Goal: Task Accomplishment & Management: Manage account settings

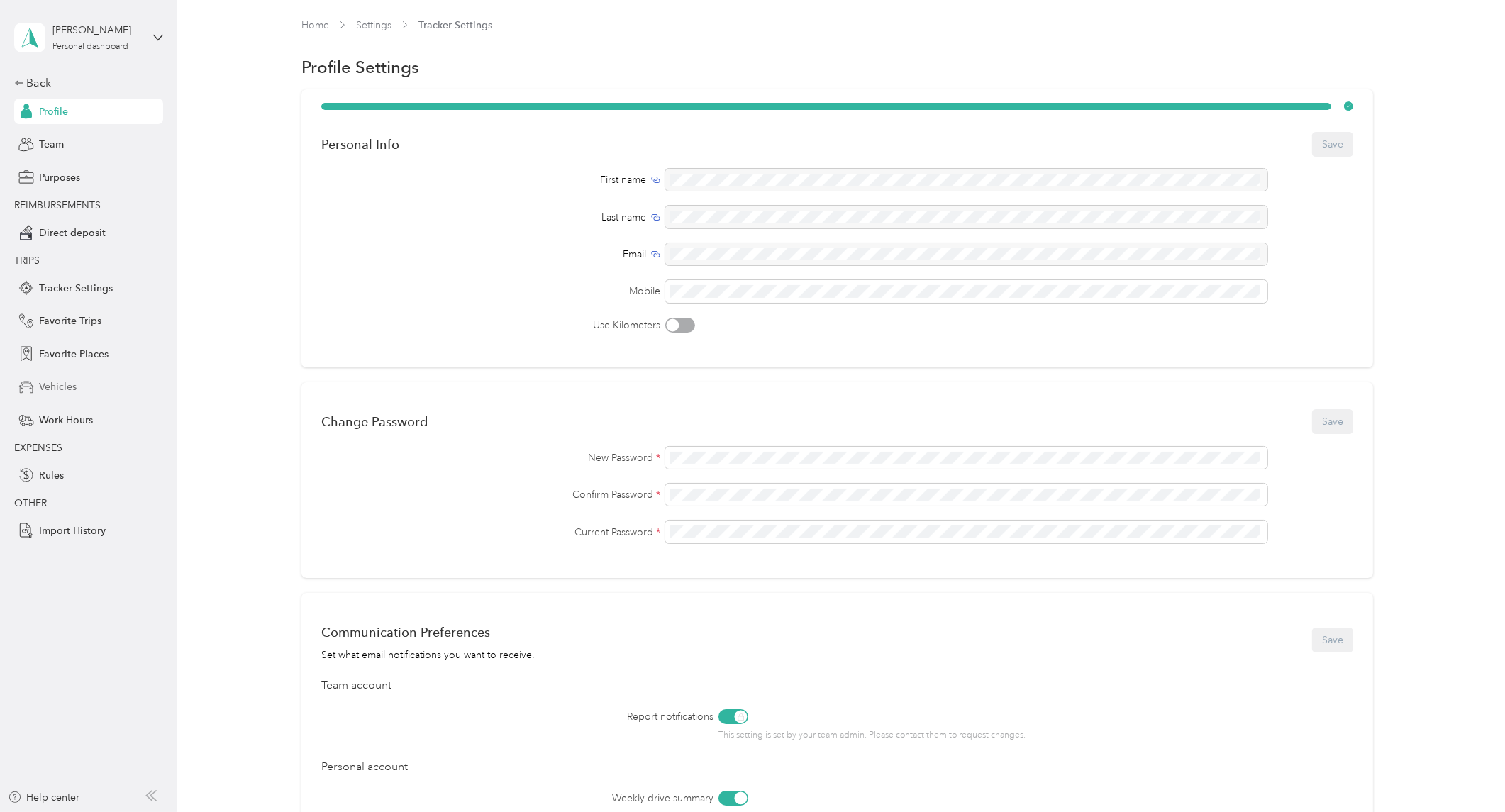
click at [55, 377] on div "Vehicles" at bounding box center [88, 387] width 149 height 25
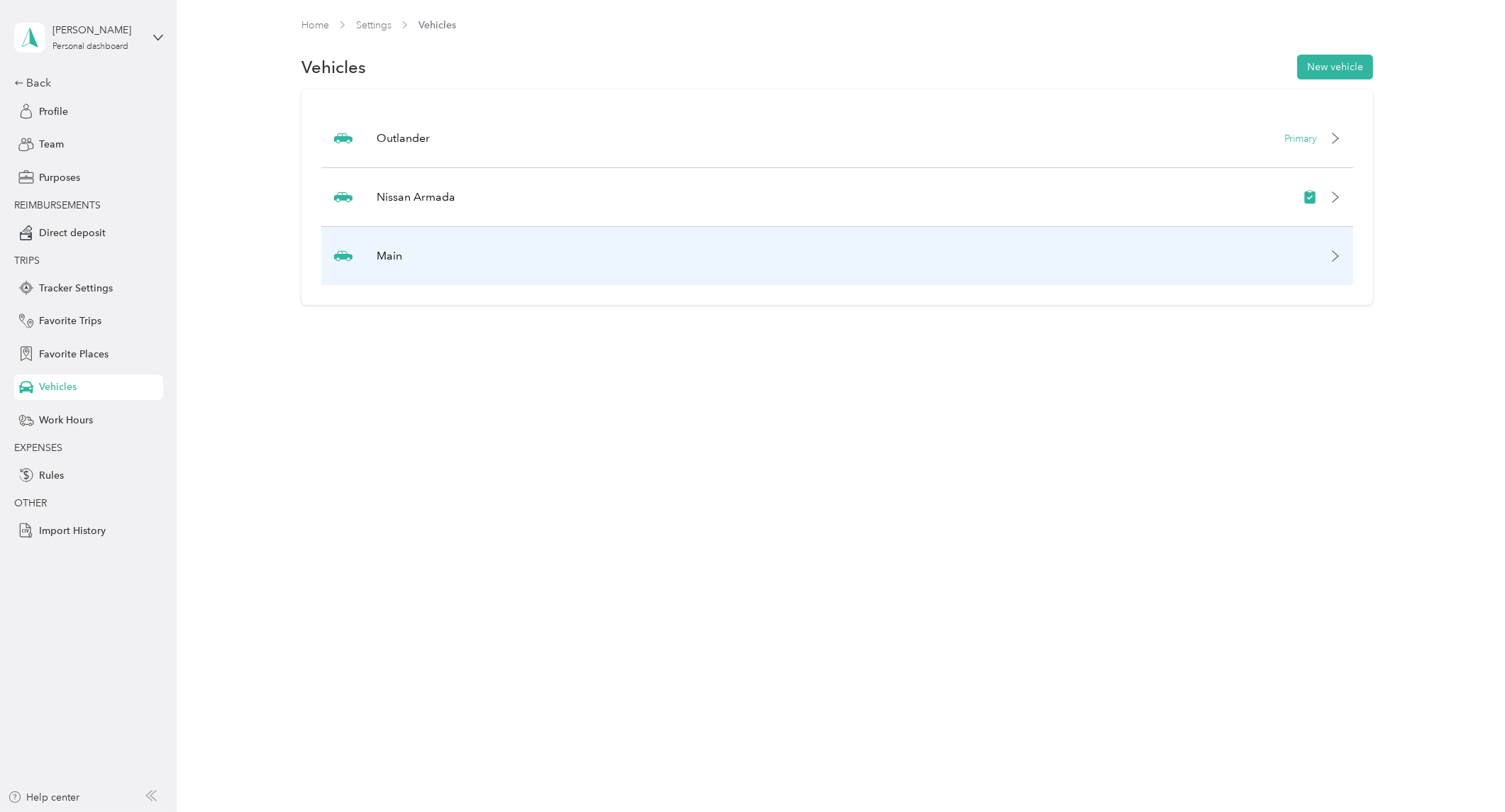
click at [1337, 252] on icon at bounding box center [1336, 256] width 11 height 11
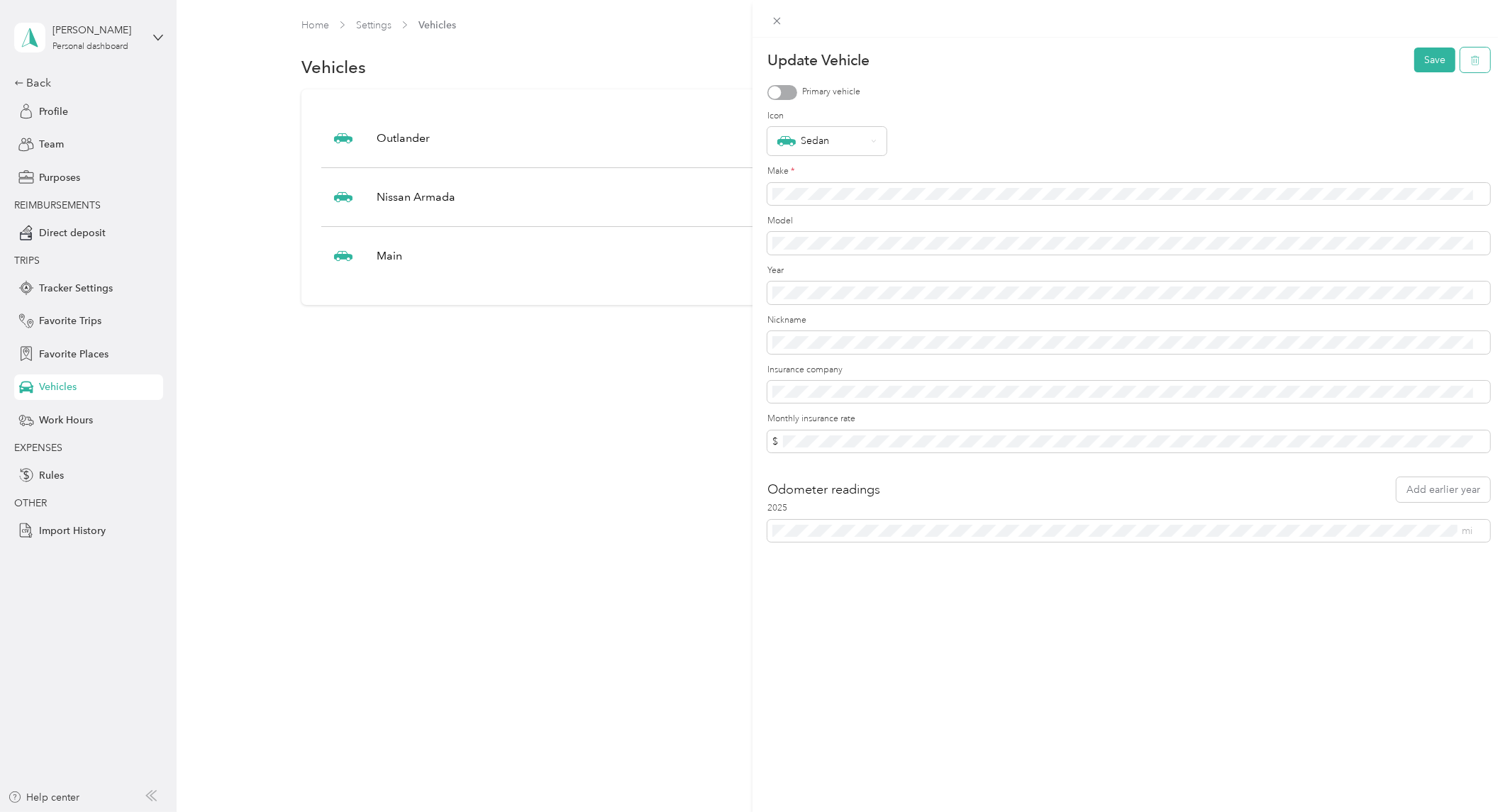
click at [1474, 60] on icon "button" at bounding box center [1474, 60] width 0 height 4
click at [1421, 69] on button "Yes" at bounding box center [1422, 70] width 27 height 23
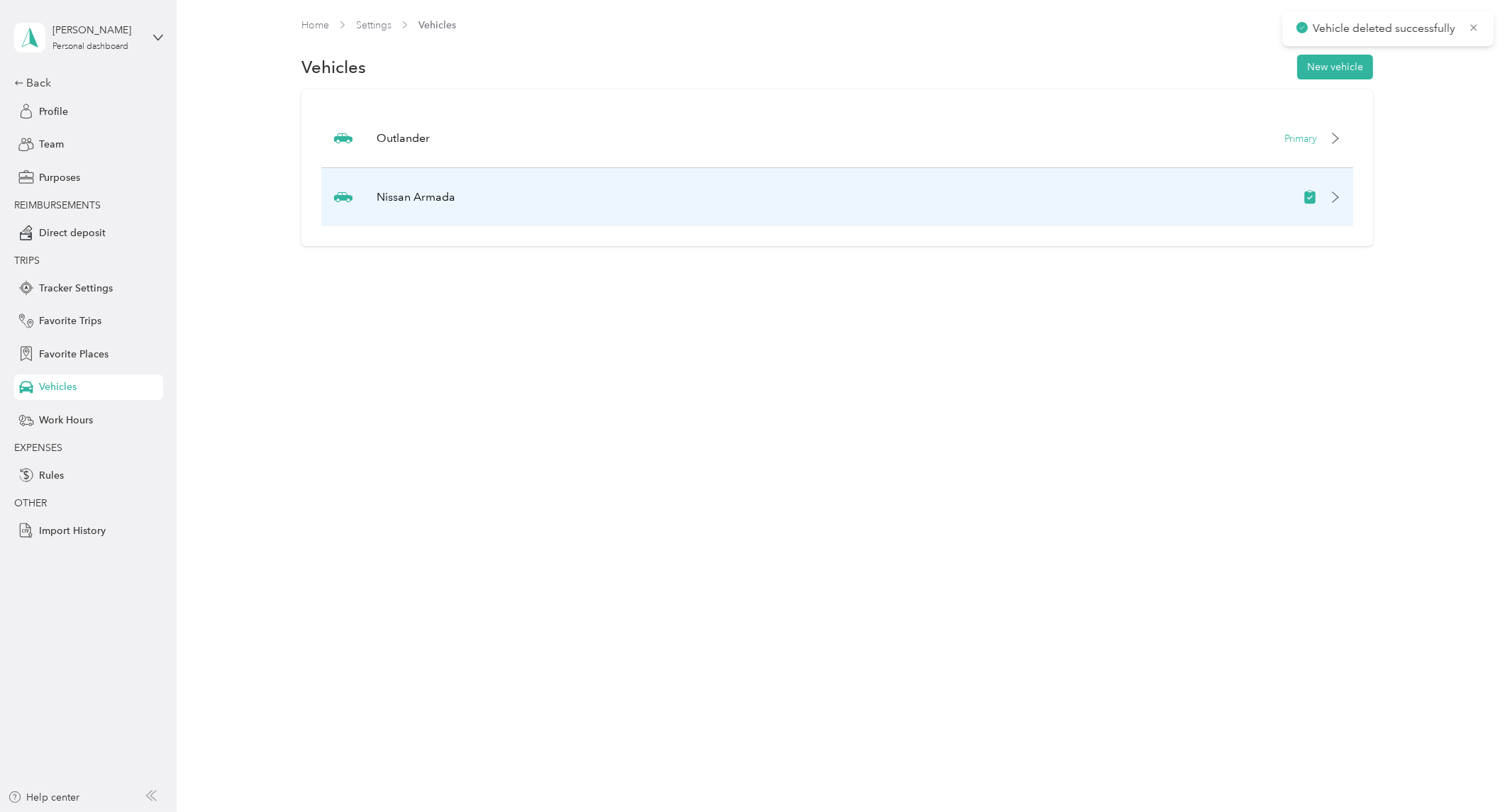
click at [1339, 193] on icon at bounding box center [1336, 197] width 11 height 11
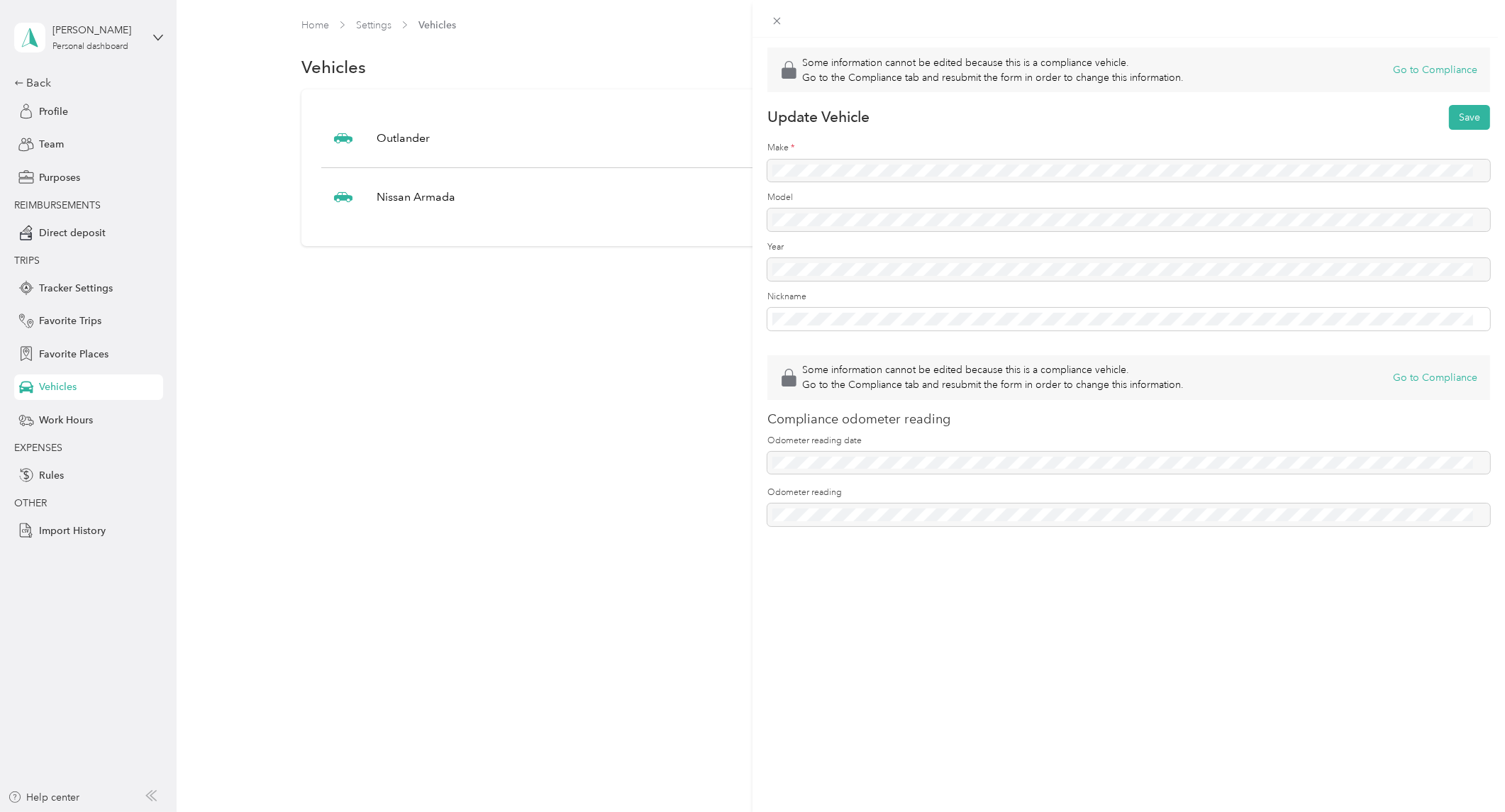
click at [442, 337] on div "Some information cannot be edited because this is a compliance vehicle. Go to t…" at bounding box center [752, 406] width 1505 height 812
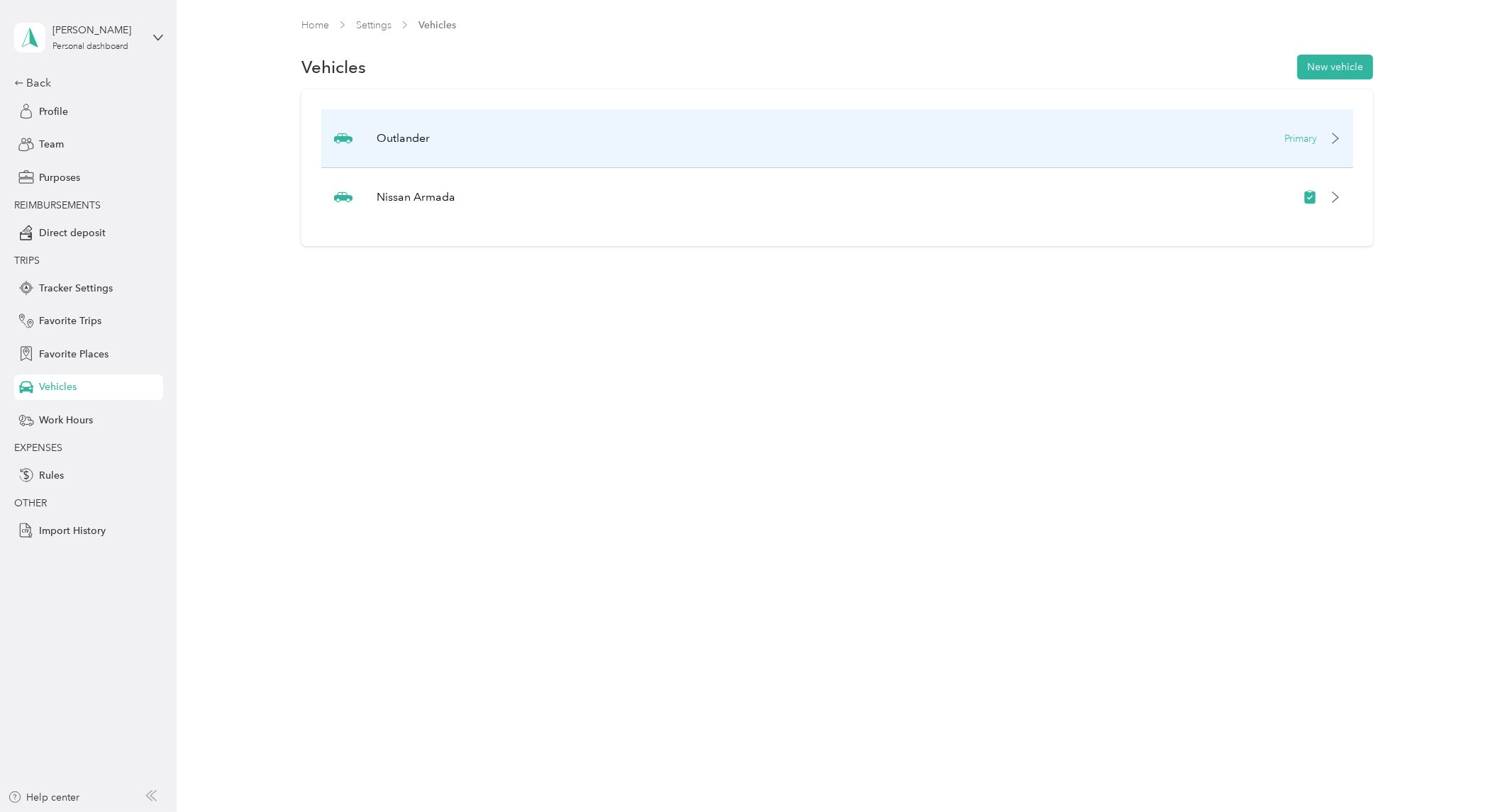
click at [1305, 132] on p "Primary" at bounding box center [1301, 139] width 33 height 15
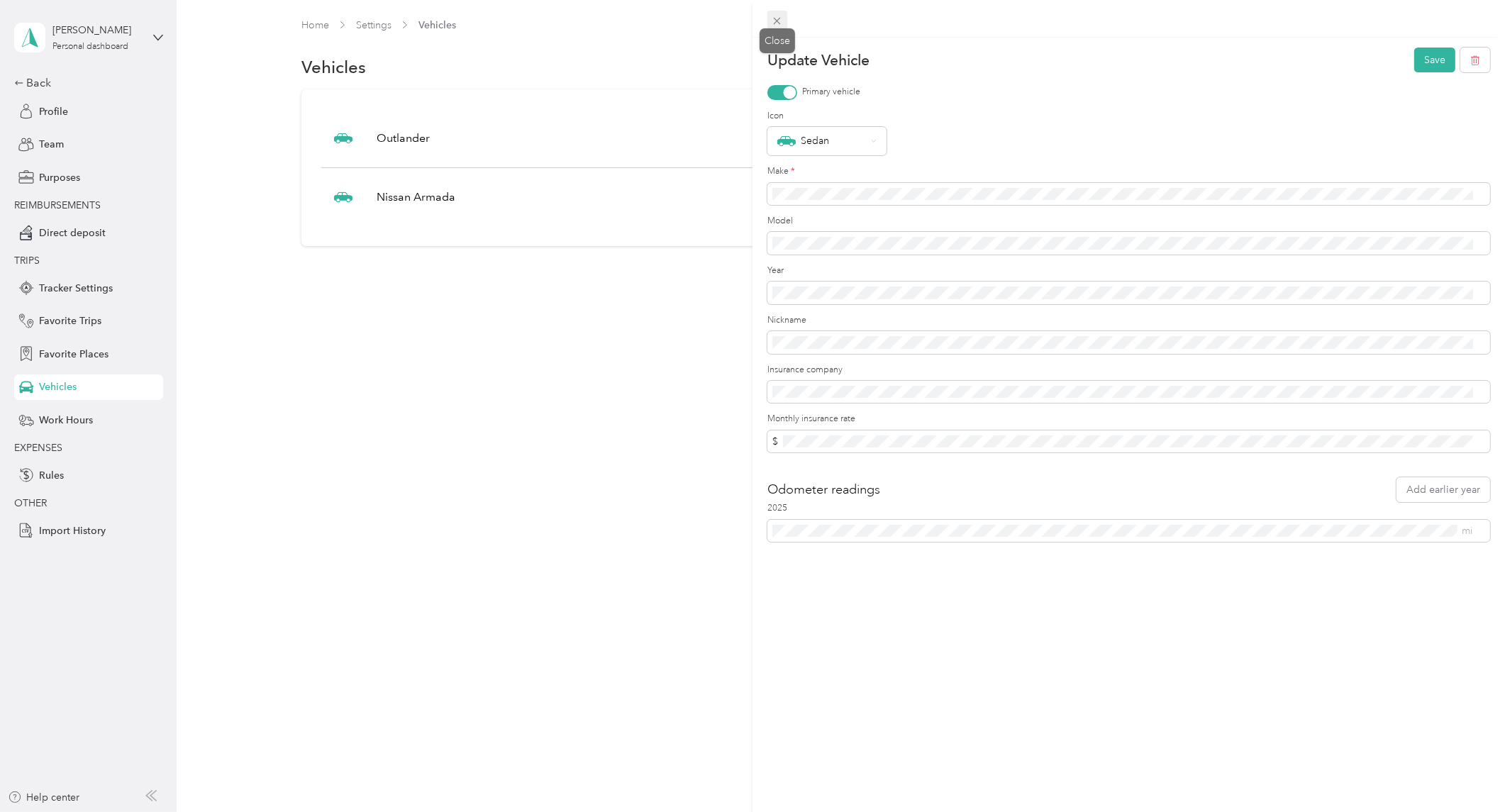
click at [775, 22] on icon at bounding box center [777, 21] width 12 height 12
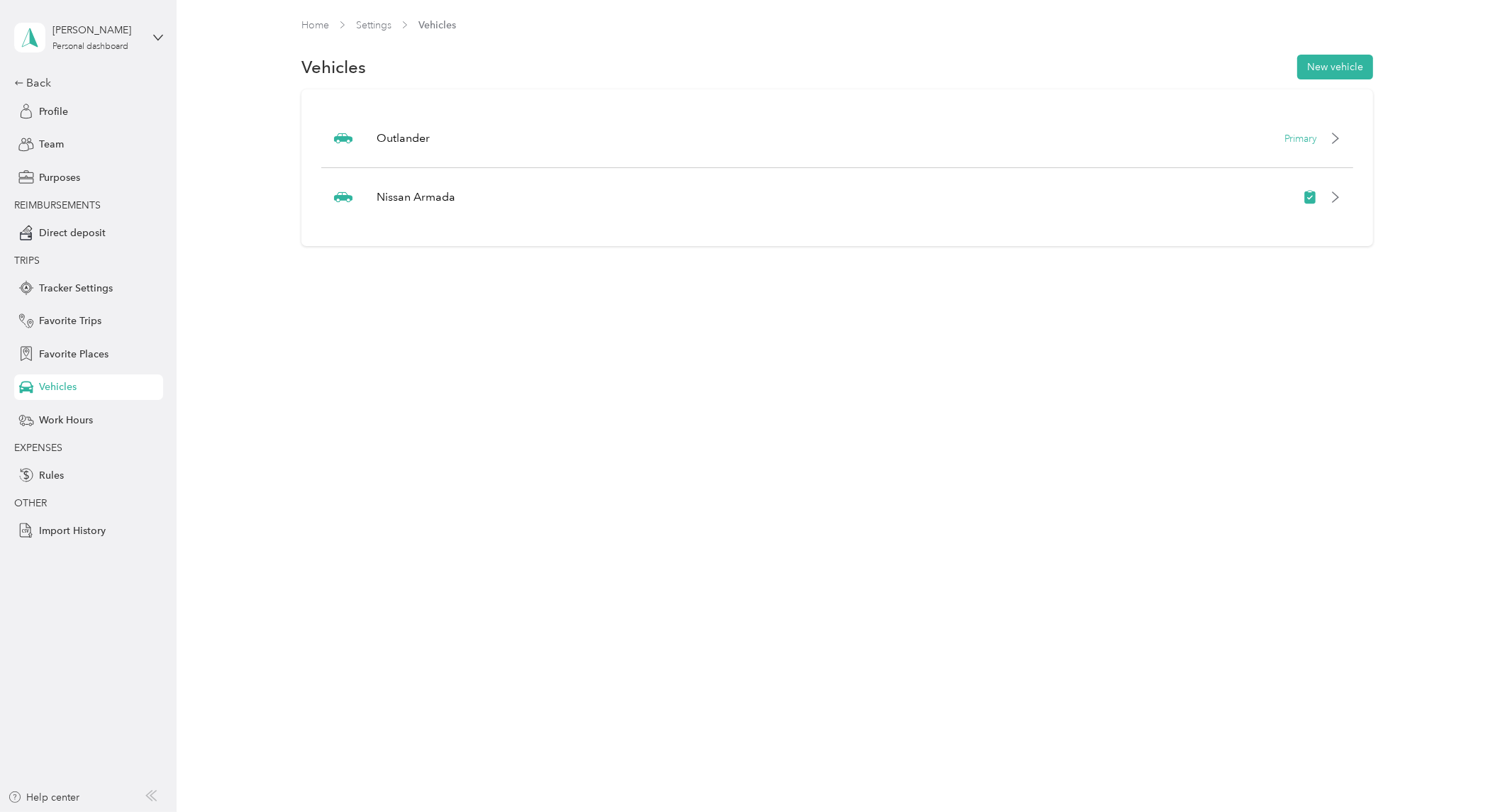
click at [155, 794] on icon at bounding box center [151, 795] width 11 height 11
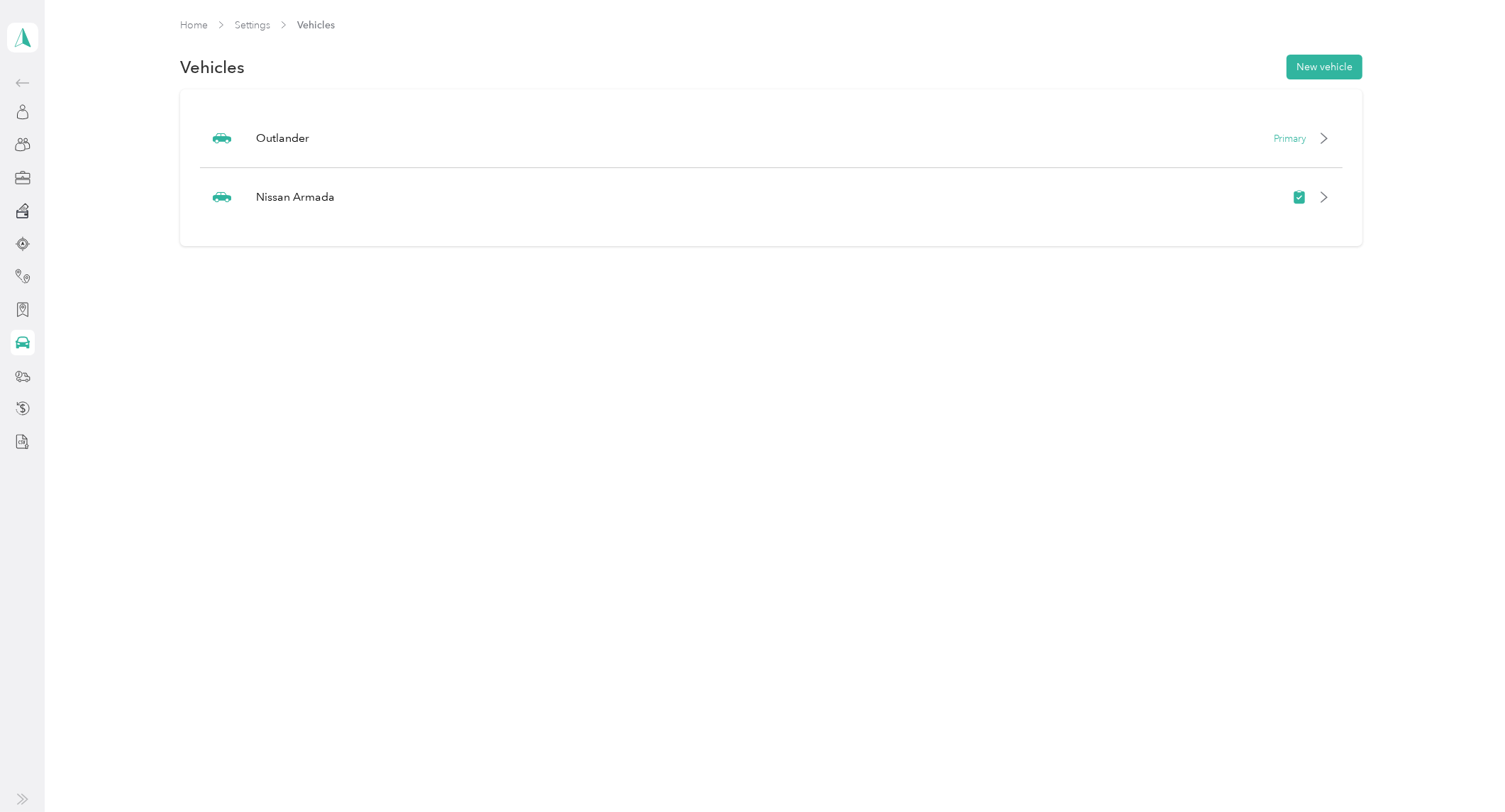
click at [18, 797] on icon at bounding box center [22, 799] width 11 height 11
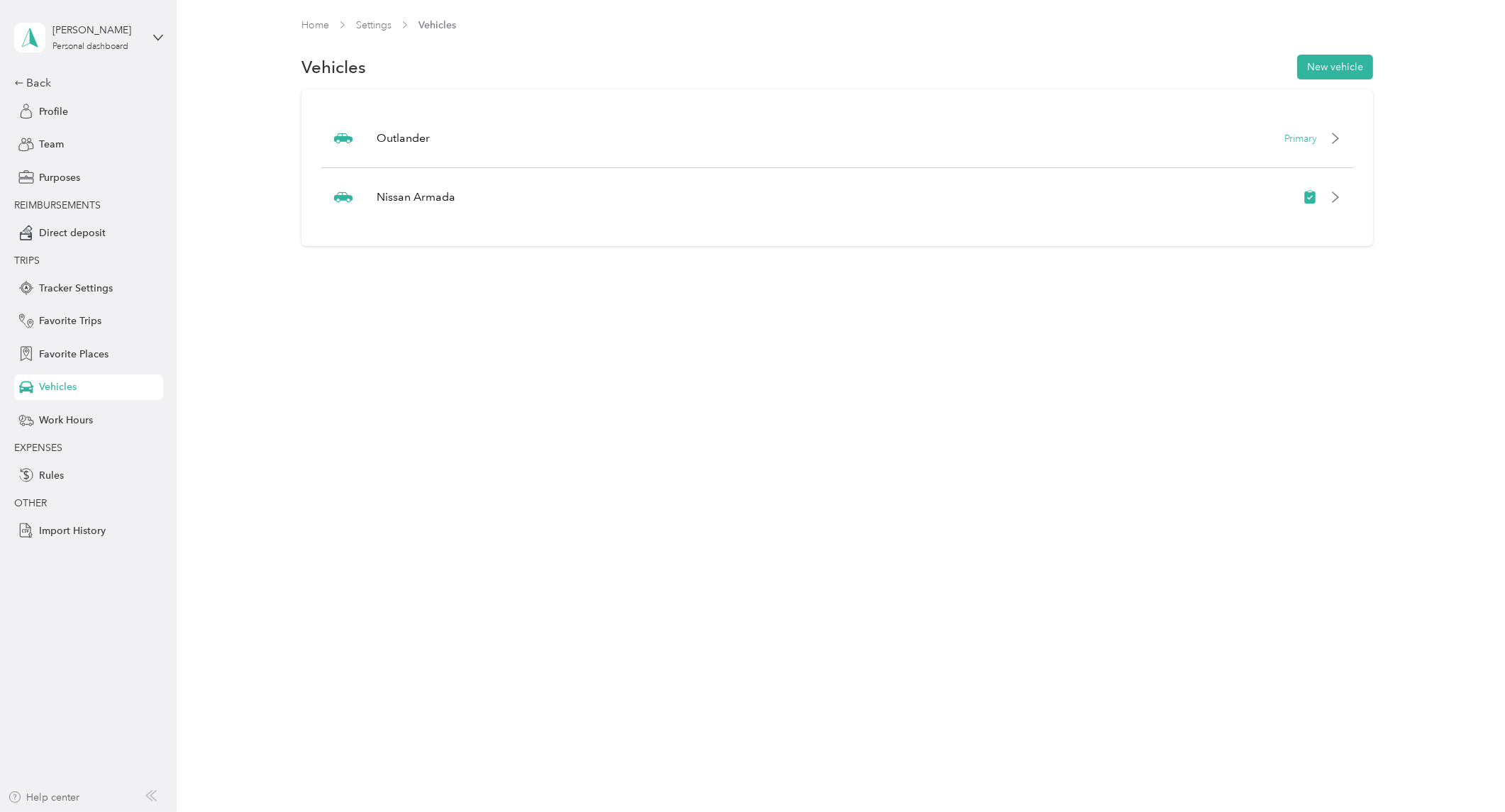
click at [59, 796] on div "Help center" at bounding box center [43, 797] width 72 height 15
